Goal: Task Accomplishment & Management: Manage account settings

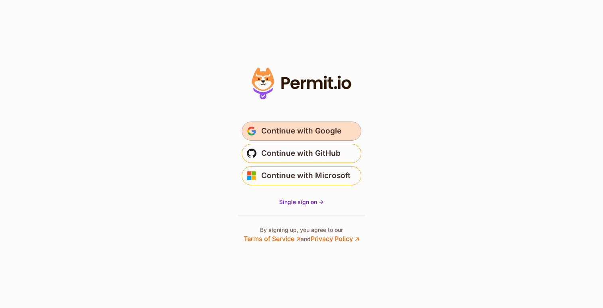
click at [327, 133] on span "Continue with Google" at bounding box center [301, 131] width 80 height 13
